Goal: Information Seeking & Learning: Learn about a topic

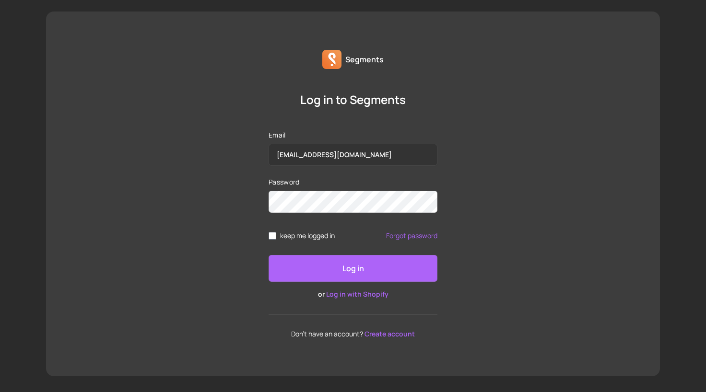
click at [324, 268] on button "Log in" at bounding box center [352, 268] width 169 height 27
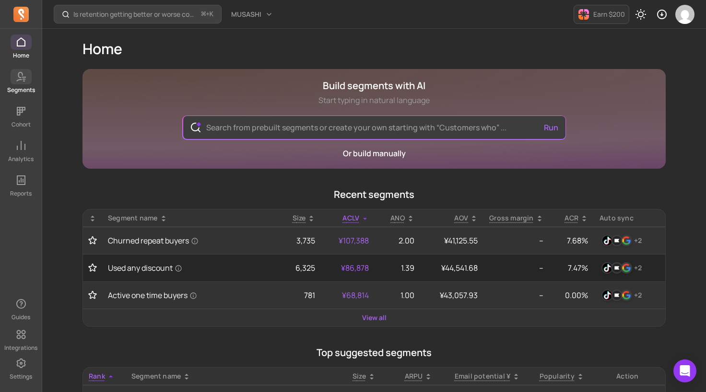
click at [20, 87] on p "Segments" at bounding box center [21, 90] width 28 height 8
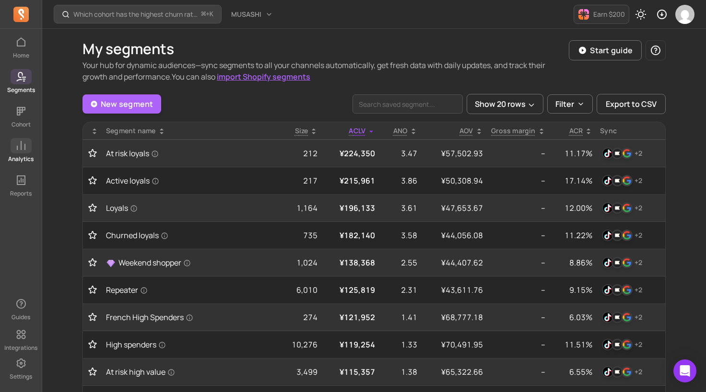
click at [19, 153] on link "Analytics" at bounding box center [21, 150] width 42 height 25
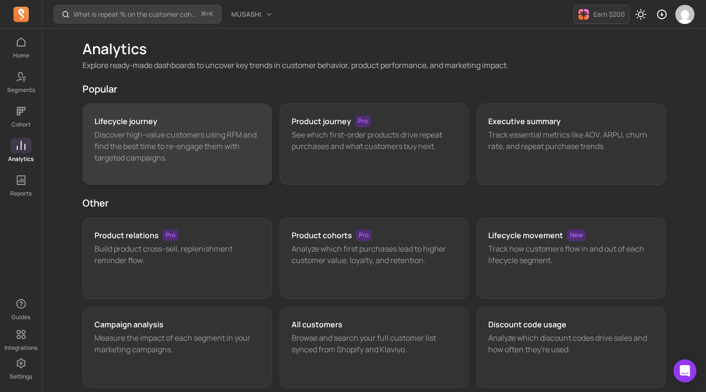
click at [141, 135] on p "Discover high-value customers using RFM and find the best time to re-engage the…" at bounding box center [176, 146] width 165 height 35
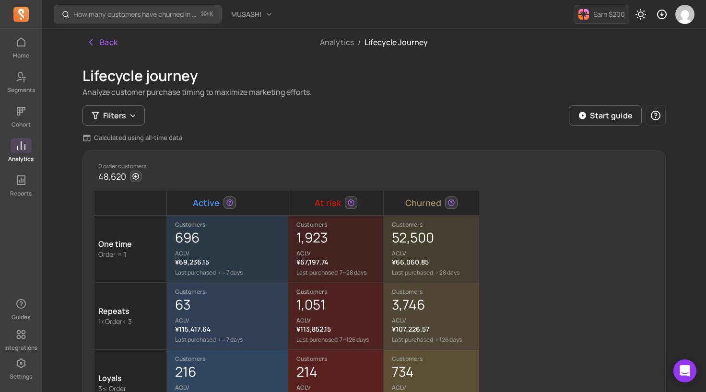
click at [26, 151] on icon at bounding box center [21, 146] width 12 height 12
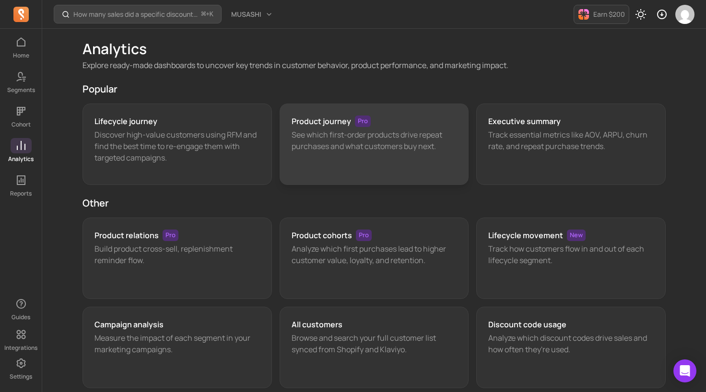
click at [395, 156] on div "Product journey Pro See which first-order products drive repeat purchases and w…" at bounding box center [373, 144] width 189 height 81
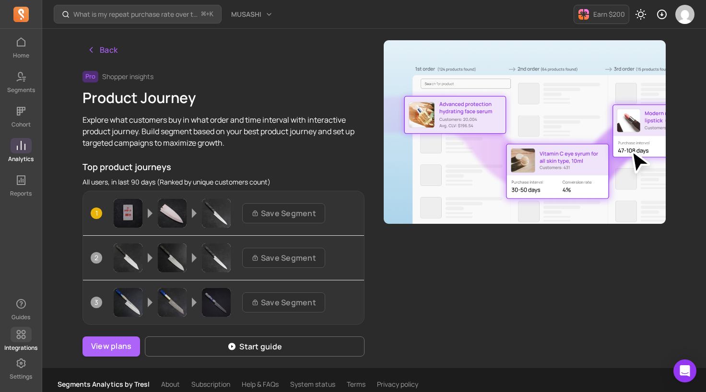
click at [14, 343] on link "Integrations" at bounding box center [21, 339] width 42 height 25
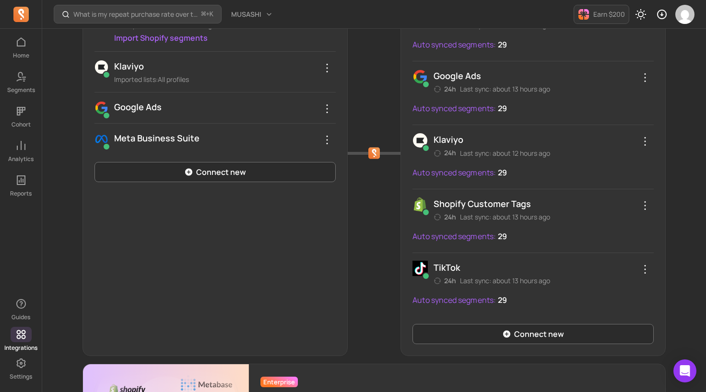
scroll to position [333, 0]
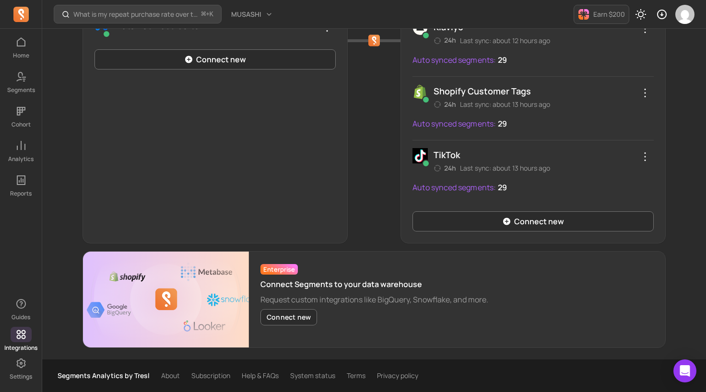
click at [392, 203] on div at bounding box center [374, 41] width 53 height 406
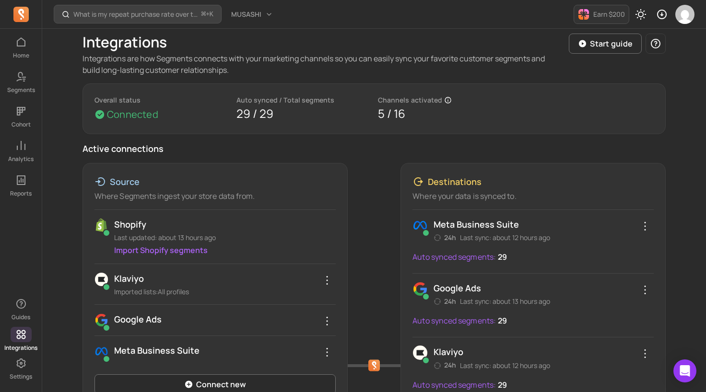
scroll to position [0, 0]
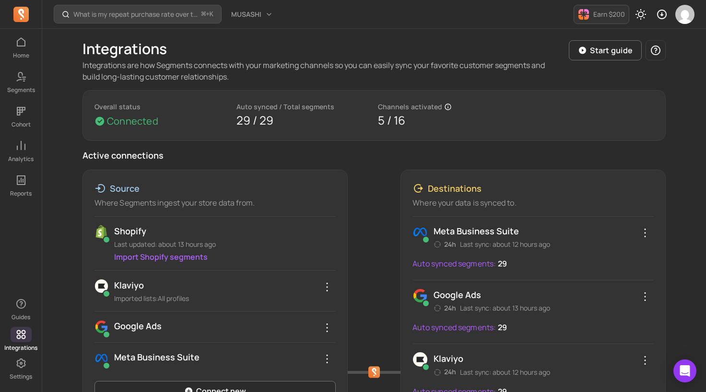
click at [70, 219] on div "Integrations Integrations are how Segments connects with your marketing channel…" at bounding box center [374, 360] width 614 height 663
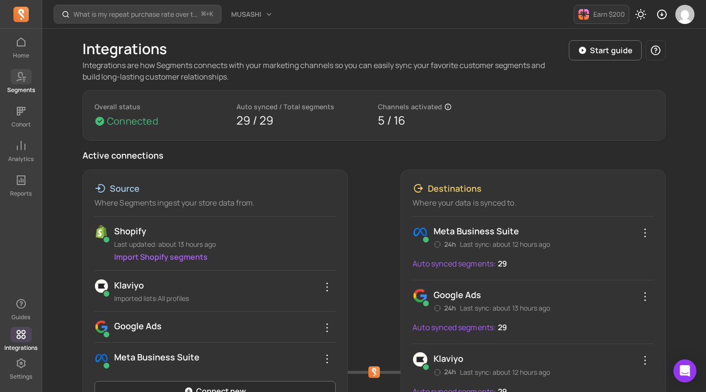
click at [27, 79] on span at bounding box center [21, 76] width 21 height 15
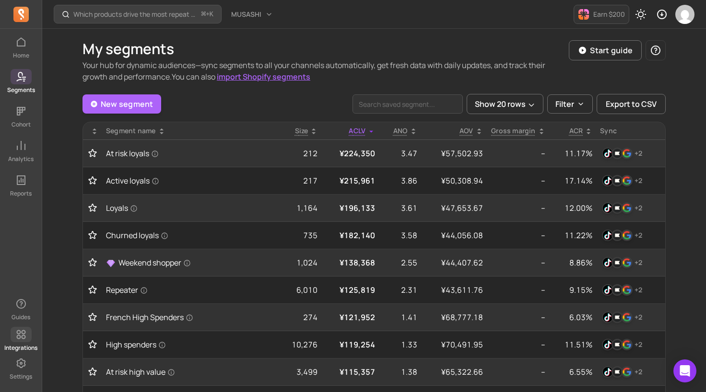
click at [17, 337] on icon at bounding box center [21, 335] width 12 height 12
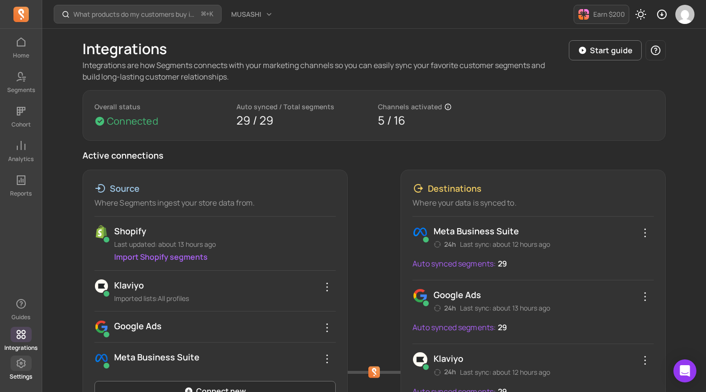
click at [22, 362] on icon at bounding box center [21, 364] width 12 height 12
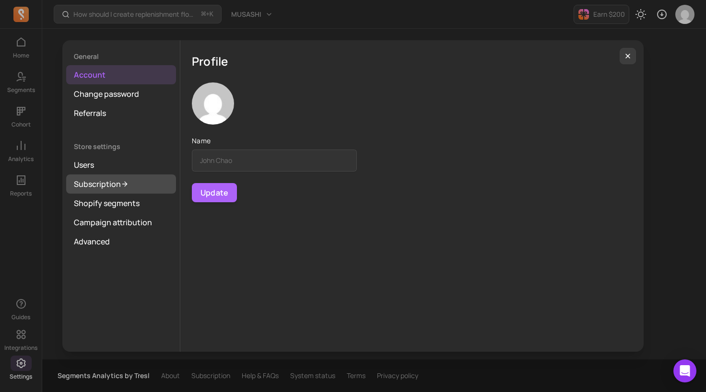
click at [105, 189] on link "Subscription" at bounding box center [121, 183] width 110 height 19
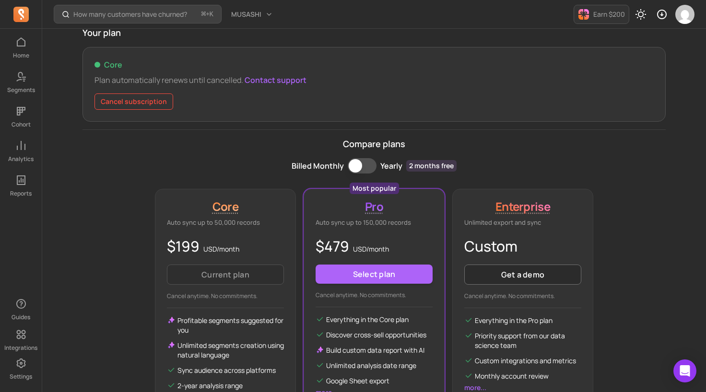
scroll to position [73, 0]
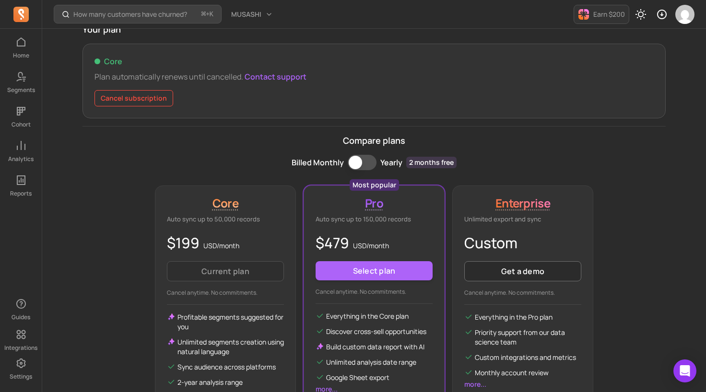
click at [100, 190] on div "Compare plans Billed Monthly Billing term Yearly 2 months free Core Auto sync u…" at bounding box center [373, 284] width 583 height 300
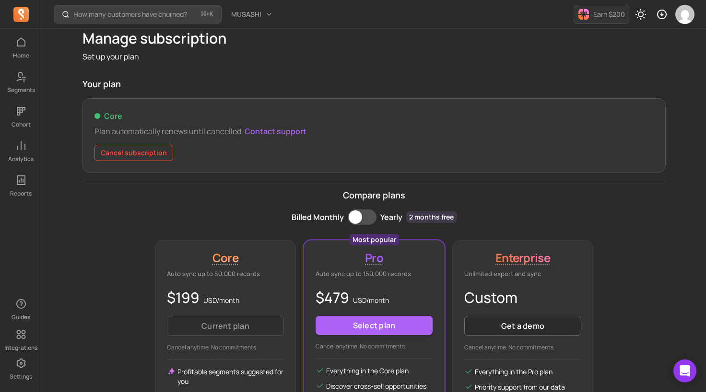
scroll to position [0, 0]
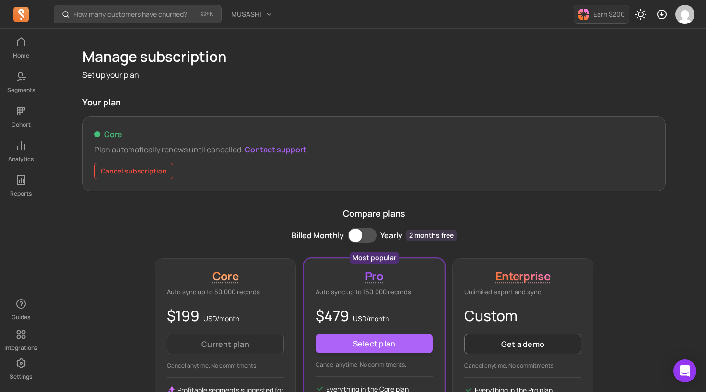
click at [189, 211] on p "Compare plans" at bounding box center [373, 213] width 583 height 13
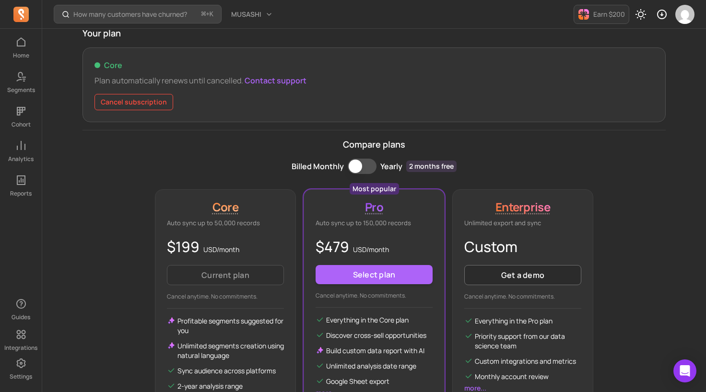
scroll to position [166, 0]
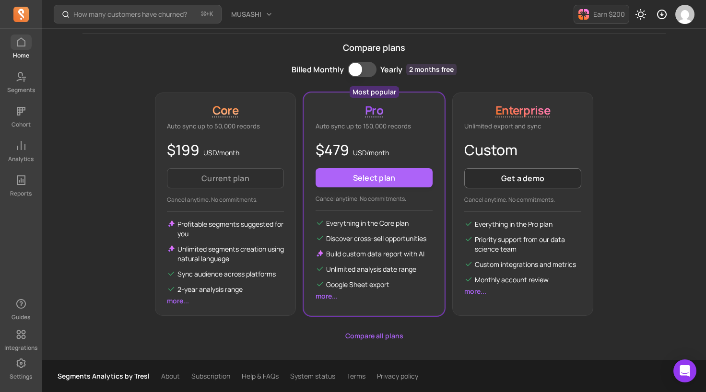
click at [26, 47] on span at bounding box center [21, 42] width 21 height 15
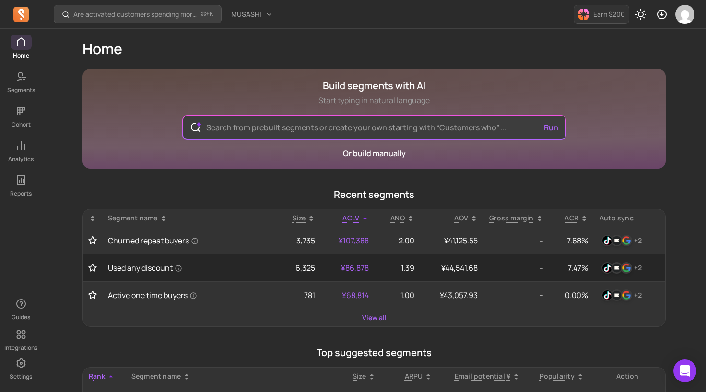
click at [158, 195] on p "Recent segments" at bounding box center [373, 194] width 583 height 13
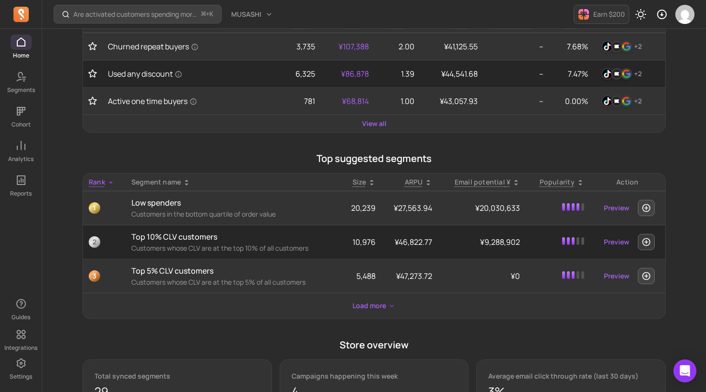
scroll to position [207, 0]
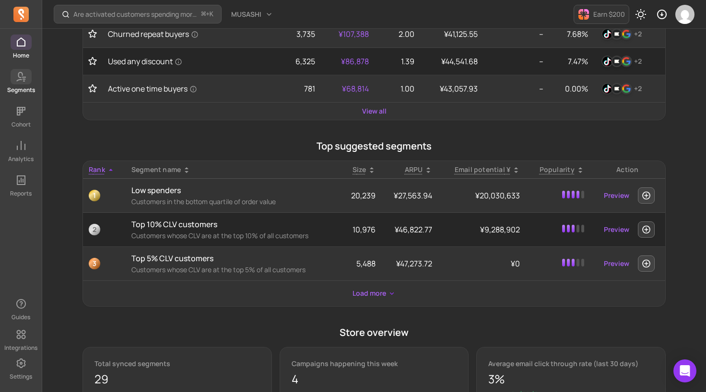
click at [13, 80] on span at bounding box center [21, 76] width 21 height 15
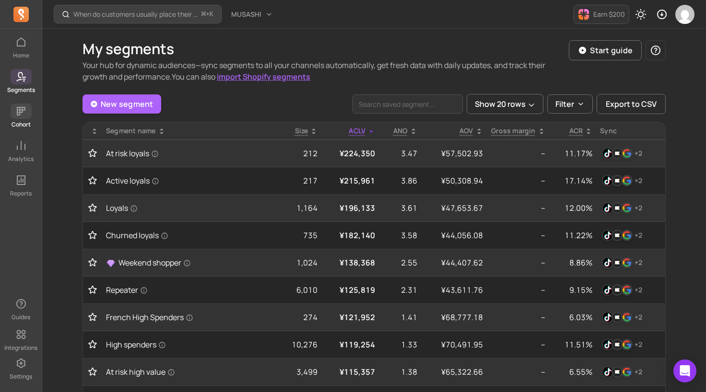
click at [22, 116] on icon at bounding box center [21, 111] width 12 height 12
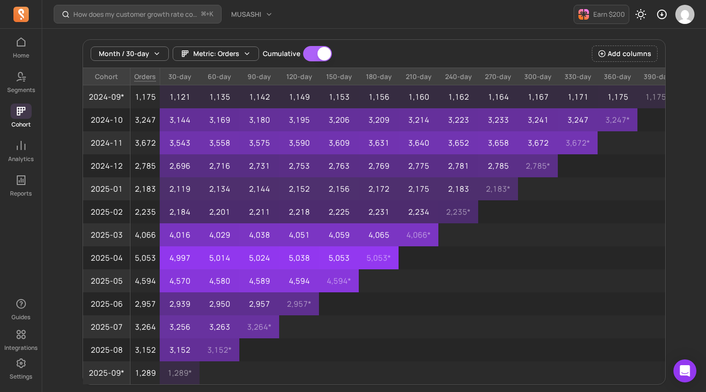
scroll to position [96, 0]
